Goal: Task Accomplishment & Management: Manage account settings

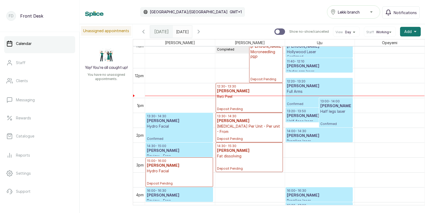
type input "dd/MM/yyyy"
click at [182, 32] on input "dd/MM/yyyy" at bounding box center [177, 30] width 9 height 9
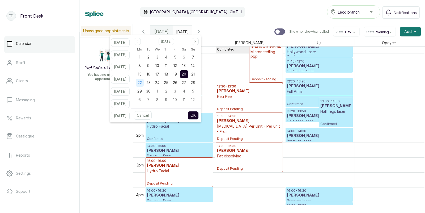
click at [143, 82] on div "22" at bounding box center [140, 83] width 8 height 8
click at [199, 111] on button "OK" at bounding box center [193, 115] width 11 height 9
type input "[DATE]"
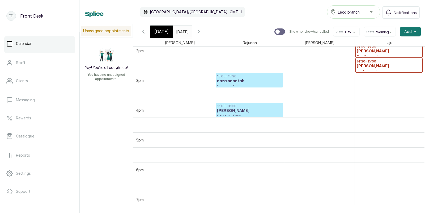
click at [379, 33] on span "Working" at bounding box center [382, 32] width 13 height 4
click at [376, 55] on li "All" at bounding box center [379, 57] width 27 height 9
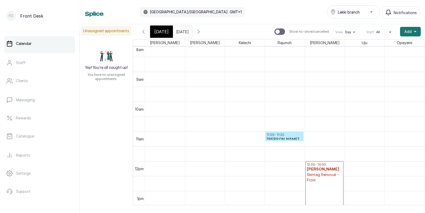
click at [279, 137] on h3 "[PERSON_NAME]" at bounding box center [285, 139] width 36 height 5
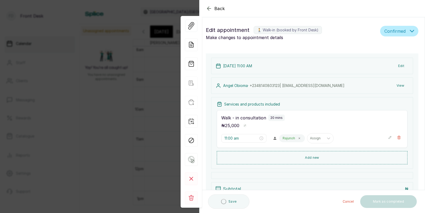
click at [156, 128] on div "Back Appointment Details Edit appointment 🚶 Walk-in (booked by Front Desk) Make…" at bounding box center [212, 106] width 425 height 213
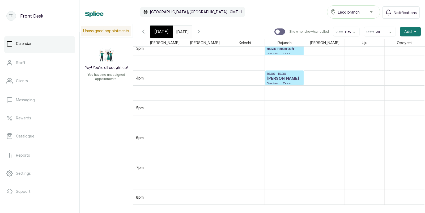
click at [380, 31] on button "Staff All" at bounding box center [379, 32] width 27 height 4
click at [379, 46] on li "Working" at bounding box center [379, 48] width 27 height 9
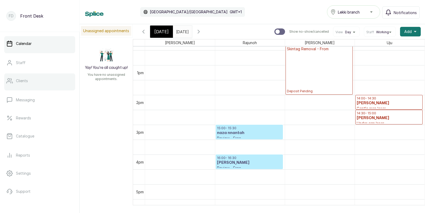
click at [30, 79] on link "Clients" at bounding box center [39, 80] width 71 height 15
